Goal: Task Accomplishment & Management: Use online tool/utility

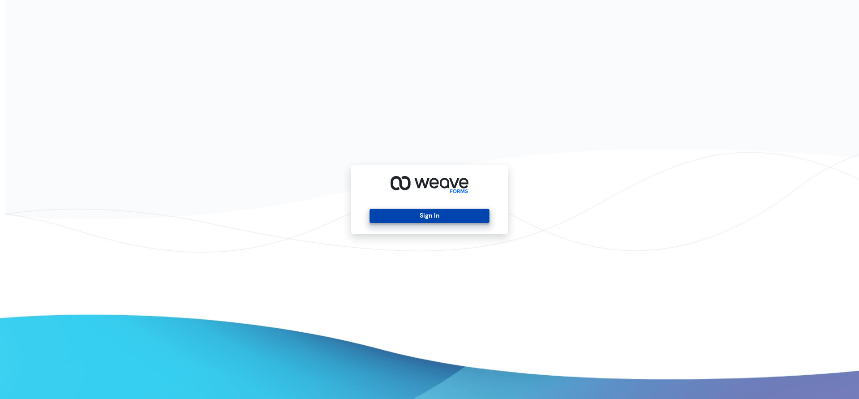
click at [385, 213] on button "Sign In" at bounding box center [428, 215] width 119 height 14
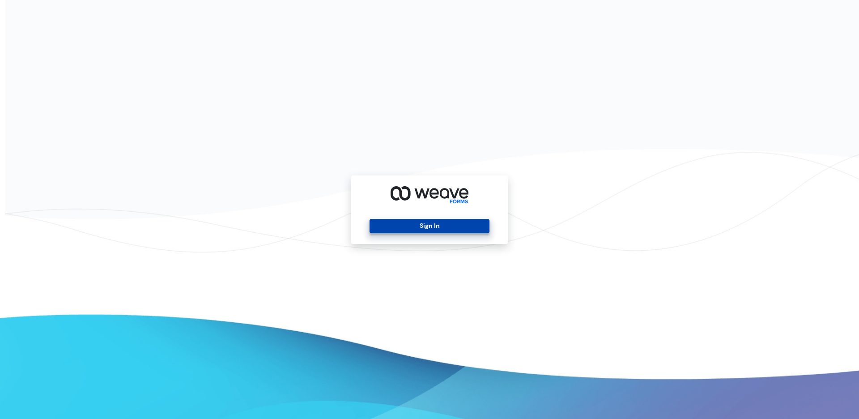
click at [425, 225] on button "Sign In" at bounding box center [428, 226] width 119 height 14
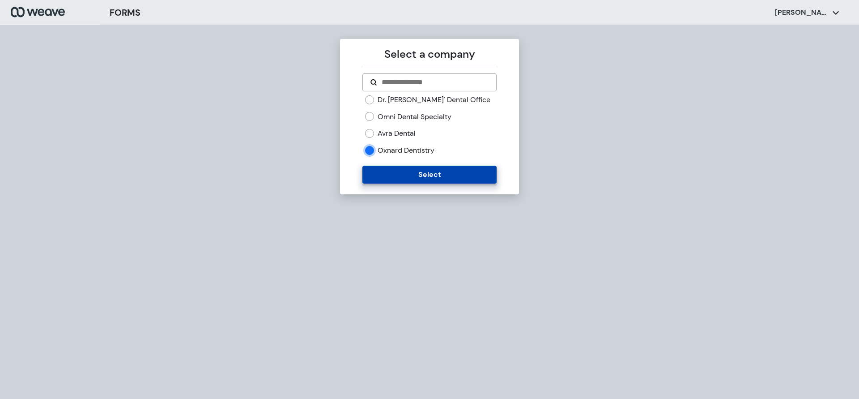
click at [370, 172] on button "Select" at bounding box center [429, 175] width 134 height 18
